Goal: Check status

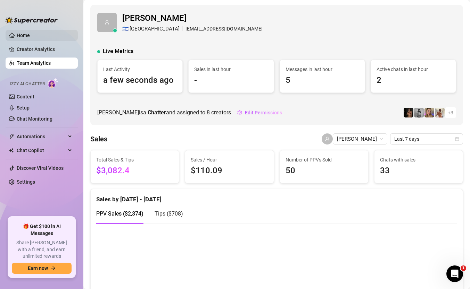
click at [30, 33] on link "Home" at bounding box center [23, 36] width 13 height 6
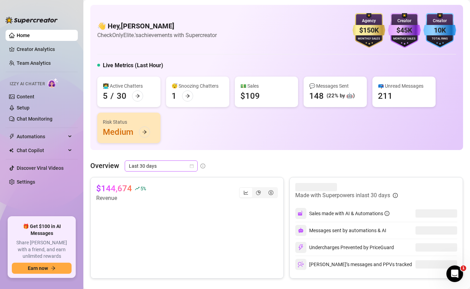
click at [173, 169] on span "Last 30 days" at bounding box center [161, 166] width 65 height 10
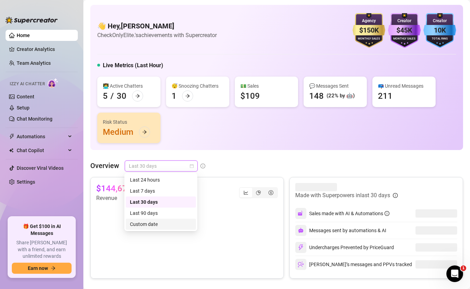
click at [168, 225] on div "Custom date" at bounding box center [161, 225] width 62 height 8
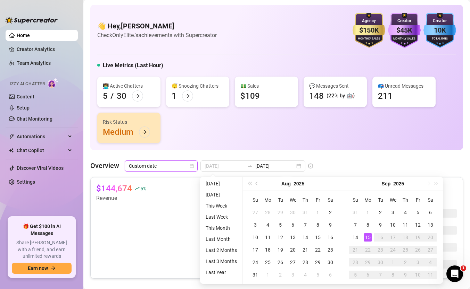
click at [368, 240] on div "15" at bounding box center [367, 238] width 8 height 8
type input "[DATE]"
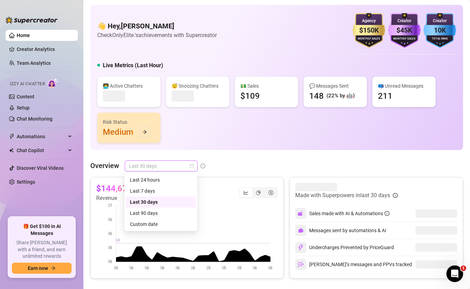
click at [177, 163] on span "Last 30 days" at bounding box center [161, 166] width 65 height 10
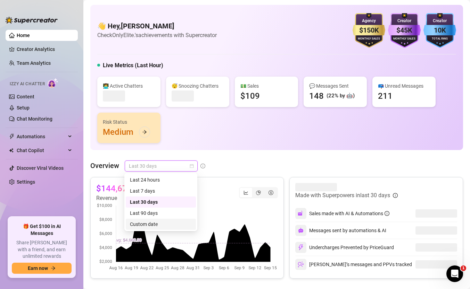
click at [165, 227] on div "Custom date" at bounding box center [161, 225] width 62 height 8
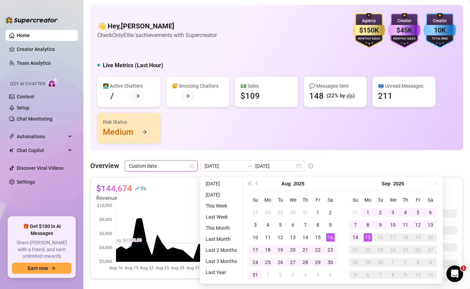
type input "[DATE]"
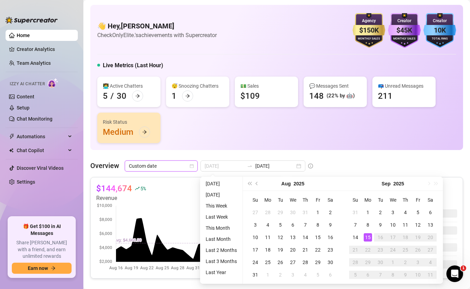
click at [364, 236] on div "15" at bounding box center [367, 238] width 8 height 8
